Goal: Find specific page/section: Find specific page/section

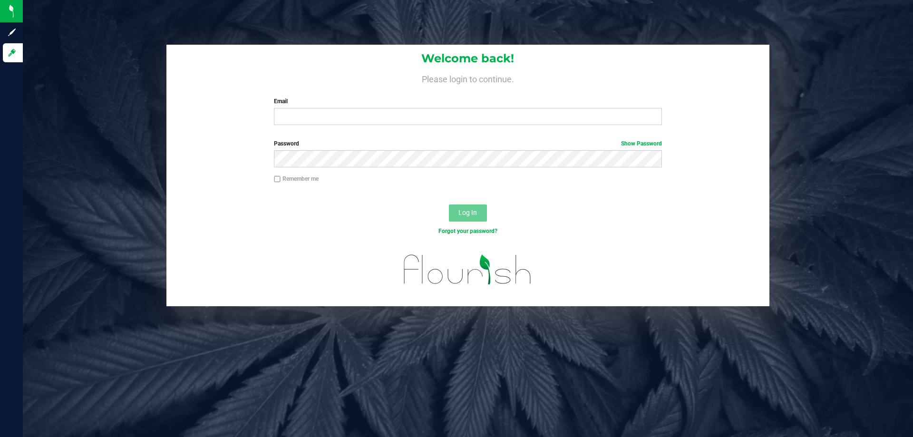
click at [311, 128] on div "Welcome back! Please login to continue. Email Required Please format your email…" at bounding box center [467, 89] width 603 height 88
click at [313, 125] on input "Email" at bounding box center [468, 116] width 388 height 17
type input "[EMAIL_ADDRESS][DOMAIN_NAME]"
click at [449, 204] on button "Log In" at bounding box center [468, 212] width 38 height 17
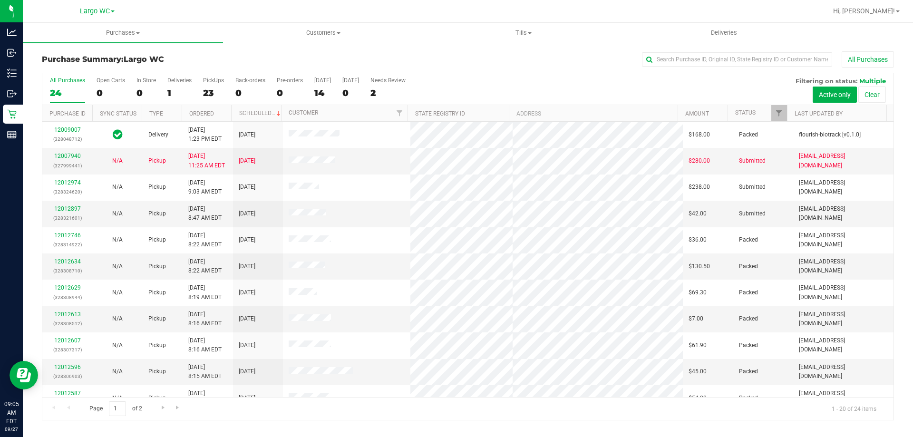
click at [218, 95] on div "23" at bounding box center [213, 92] width 21 height 11
click at [0, 0] on input "PickUps 23" at bounding box center [0, 0] width 0 height 0
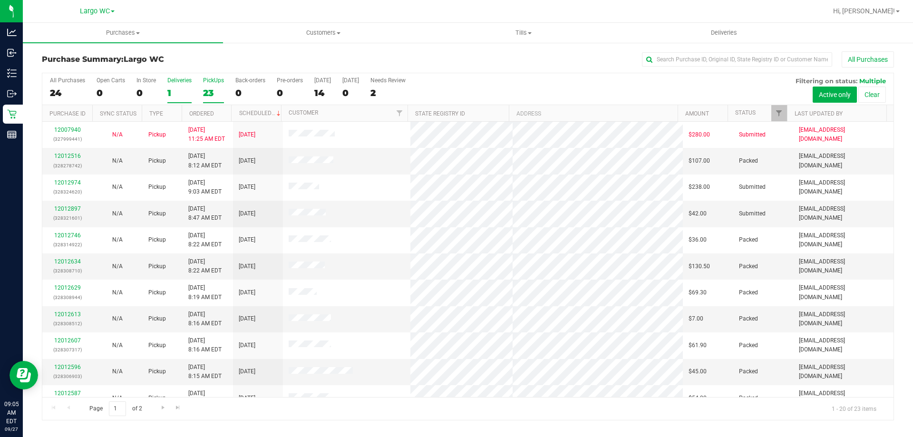
click at [188, 95] on div "1" at bounding box center [179, 92] width 24 height 11
click at [0, 0] on input "Deliveries 1" at bounding box center [0, 0] width 0 height 0
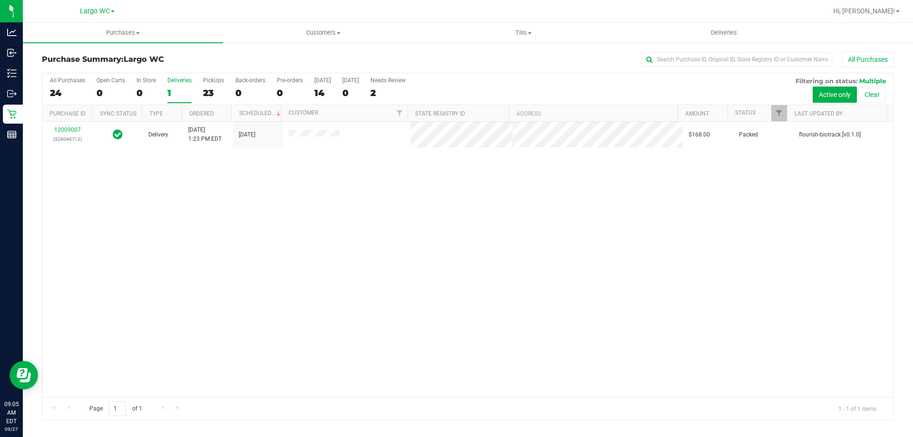
click at [217, 88] on div "23" at bounding box center [213, 92] width 21 height 11
click at [0, 0] on input "PickUps 23" at bounding box center [0, 0] width 0 height 0
click at [226, 64] on div "Purchase Summary: [GEOGRAPHIC_DATA] All Purchases" at bounding box center [468, 61] width 852 height 21
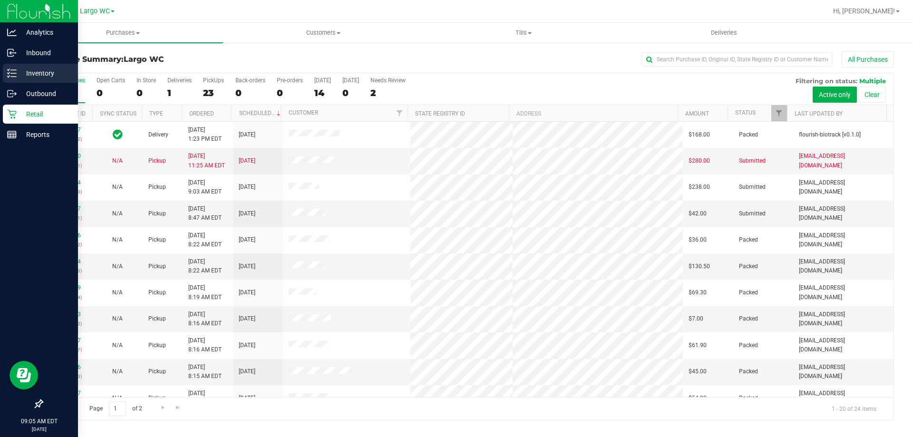
click at [22, 69] on p "Inventory" at bounding box center [45, 73] width 57 height 11
